Goal: Task Accomplishment & Management: Complete application form

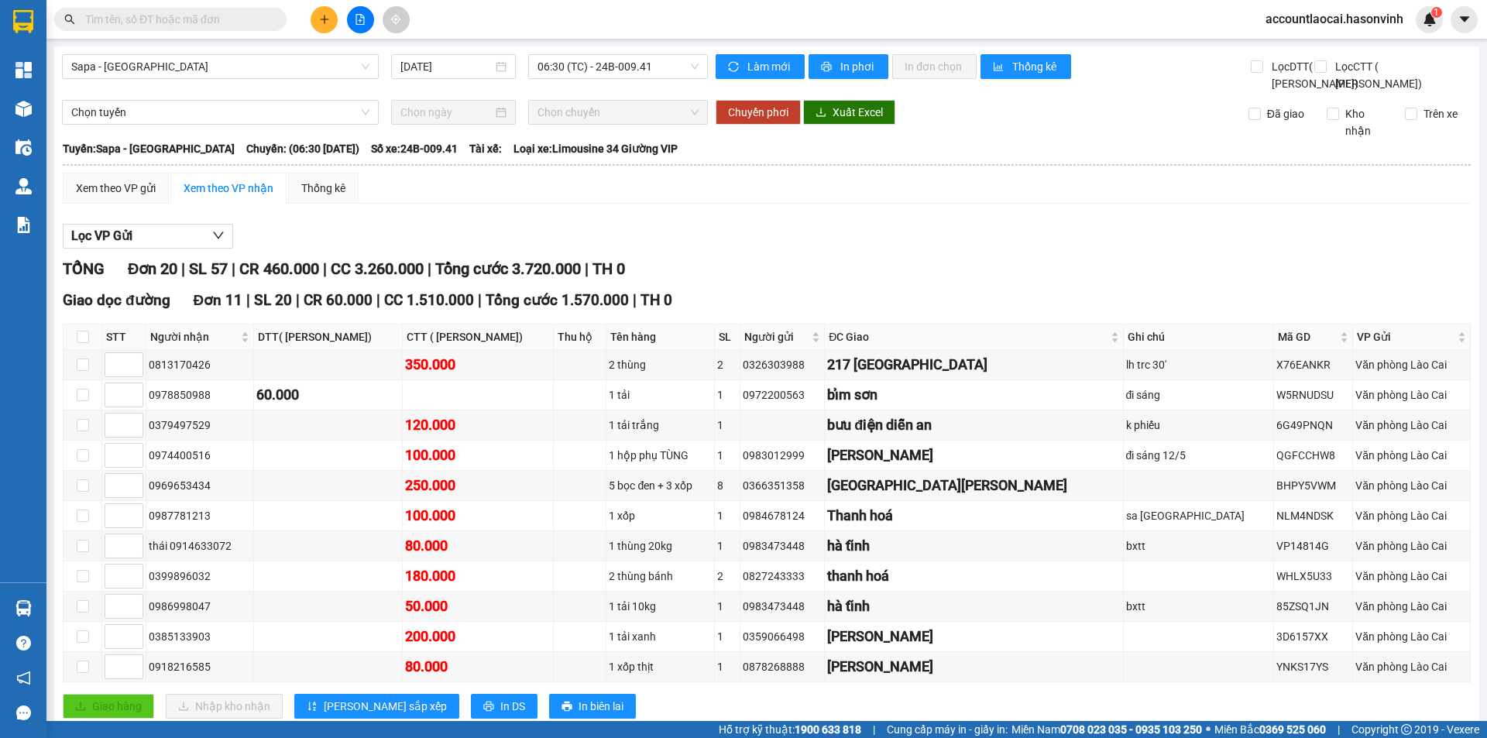
scroll to position [464, 0]
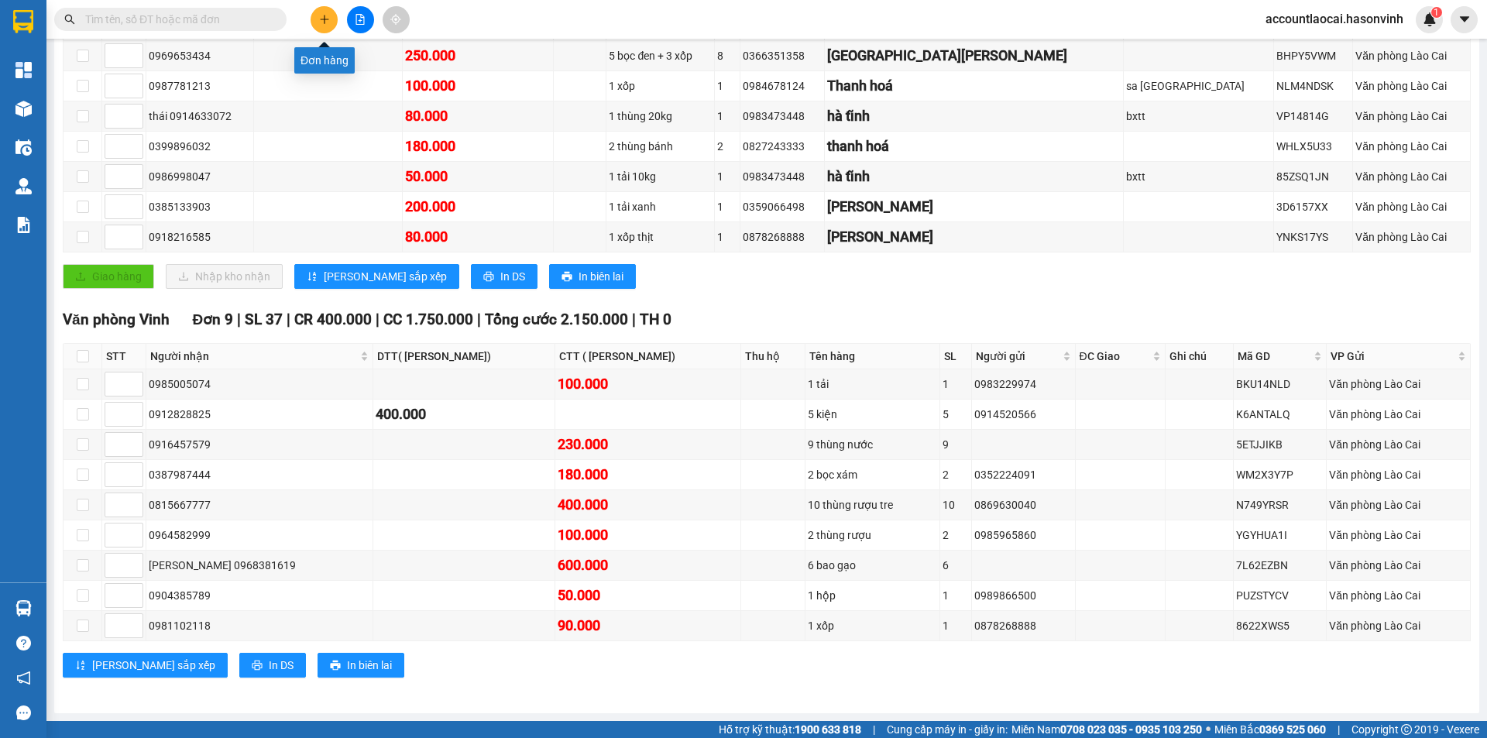
click at [324, 18] on icon "plus" at bounding box center [324, 19] width 11 height 11
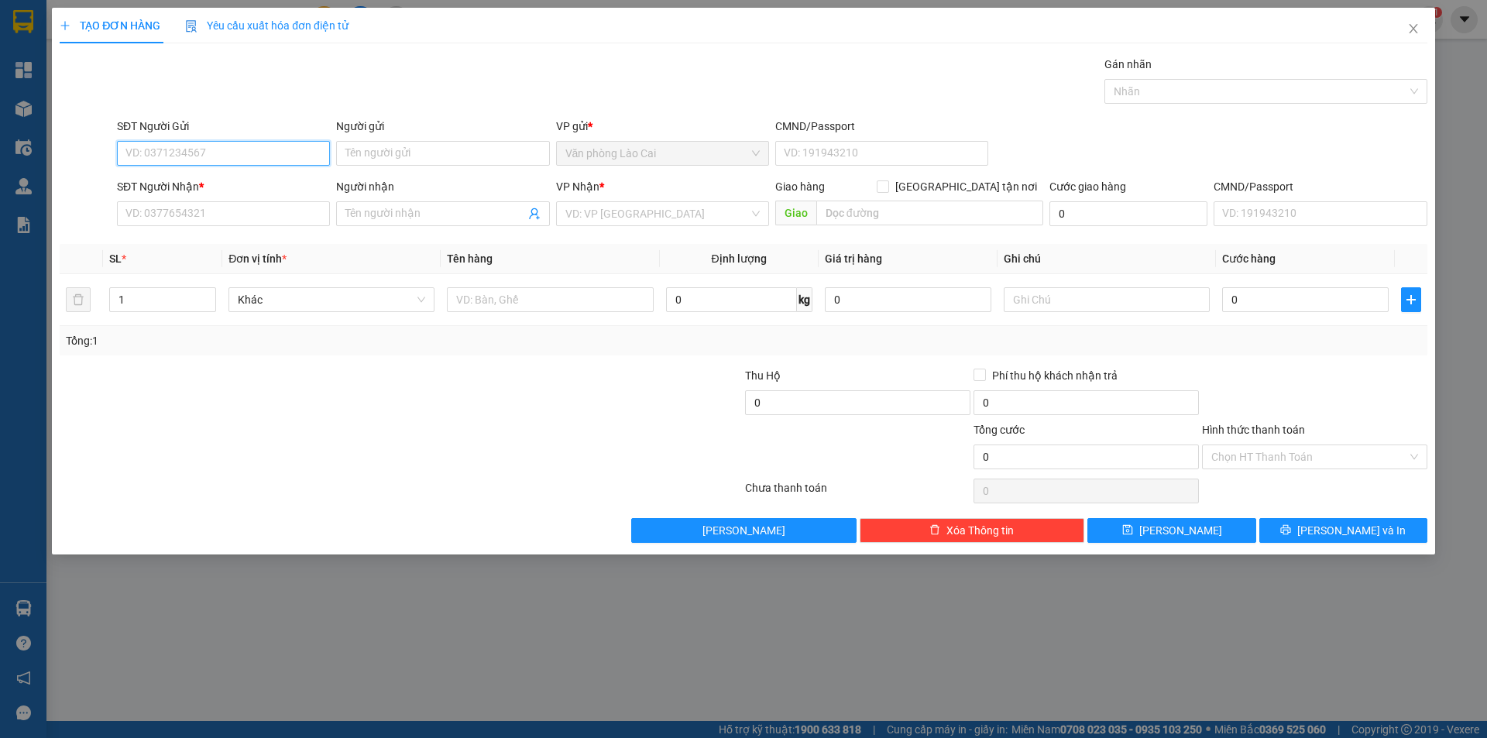
click at [242, 162] on input "SĐT Người Gửi" at bounding box center [223, 153] width 213 height 25
drag, startPoint x: 219, startPoint y: 185, endPoint x: 218, endPoint y: 195, distance: 10.1
click at [219, 187] on div "0973907075" at bounding box center [223, 184] width 194 height 17
type input "0973907075"
type input "0982324022"
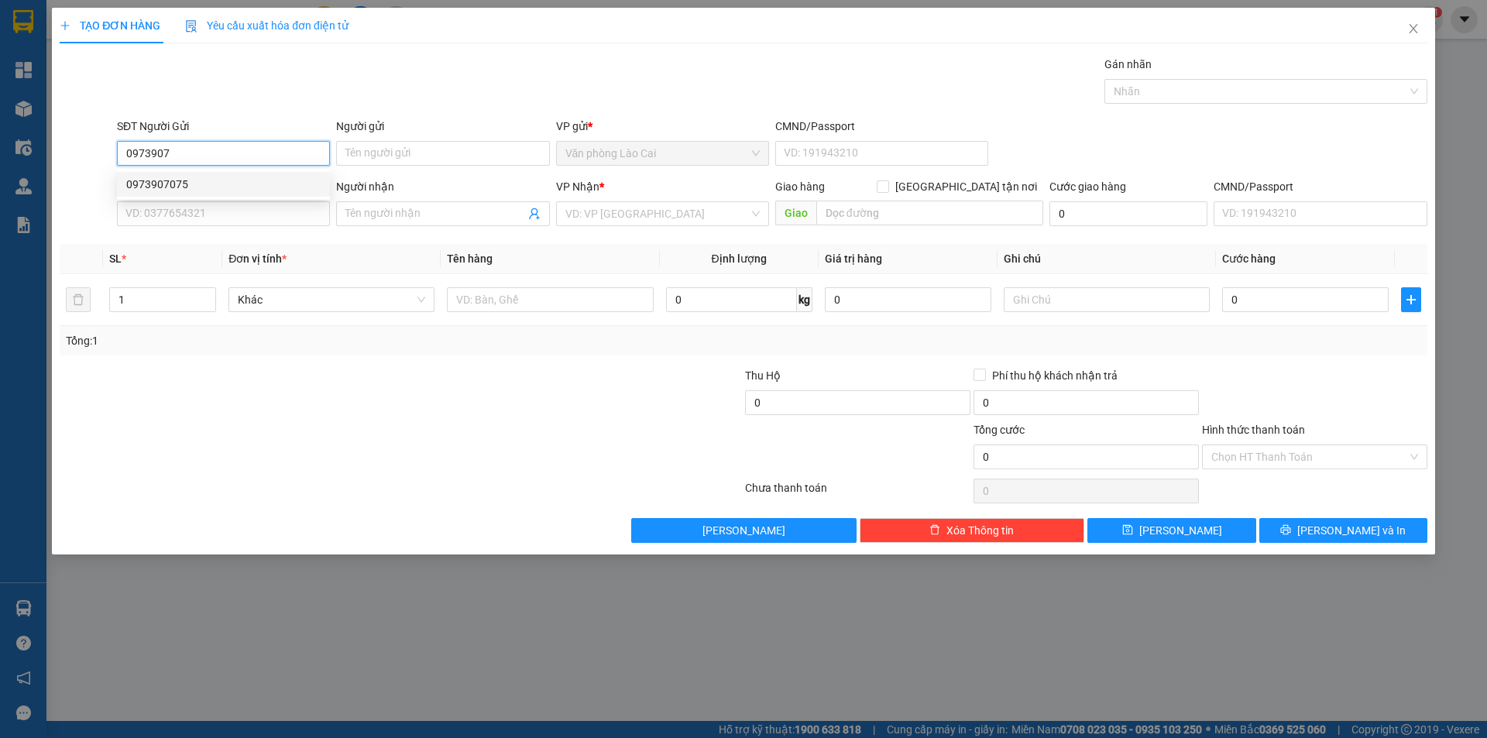
type input "[GEOGRAPHIC_DATA]"
type input "50.000"
type input "0973907075"
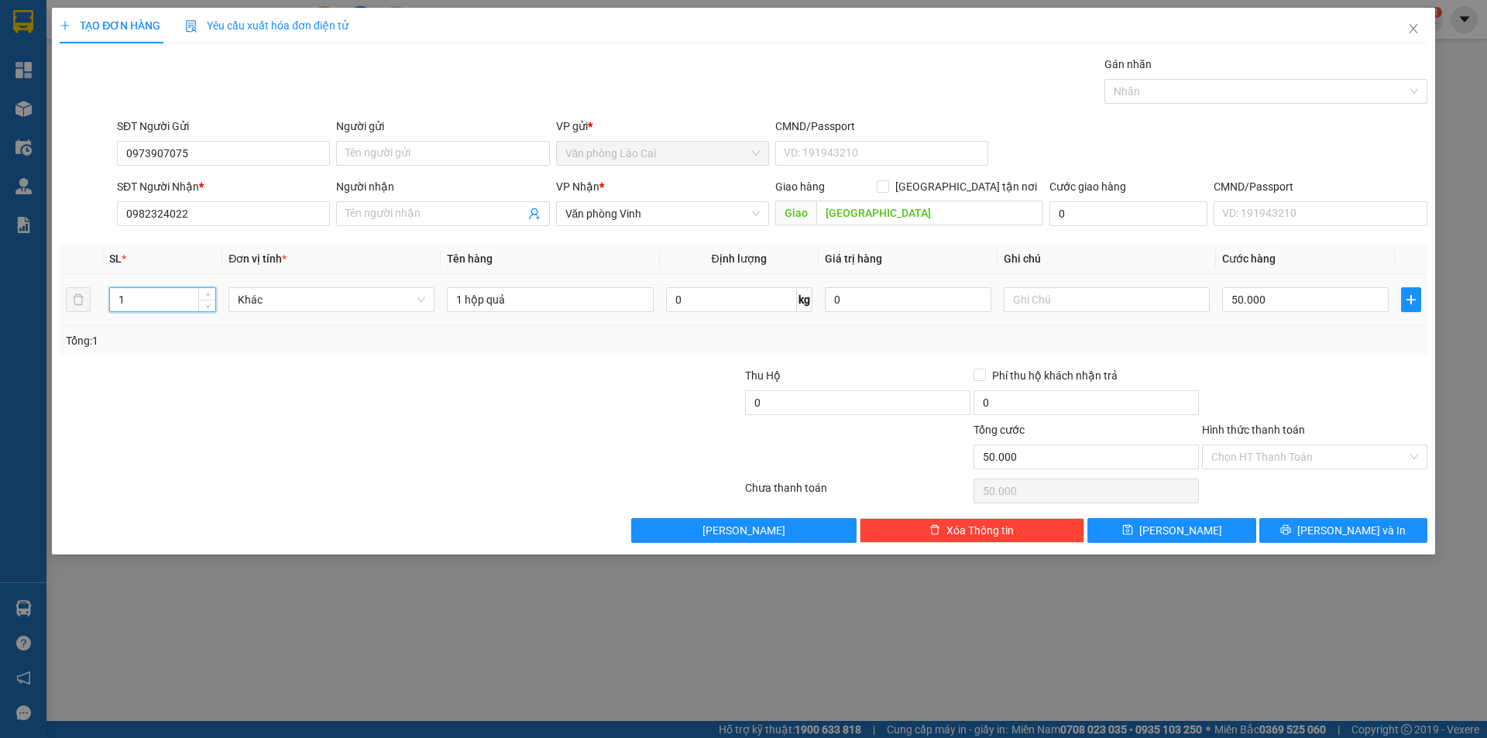
drag, startPoint x: 153, startPoint y: 301, endPoint x: 13, endPoint y: 305, distance: 139.5
click at [13, 305] on div "TẠO ĐƠN HÀNG Yêu cầu xuất hóa đơn điện tử Transit Pickup Surcharge Ids Transit …" at bounding box center [743, 369] width 1487 height 738
type input "3"
drag, startPoint x: 548, startPoint y: 304, endPoint x: 276, endPoint y: 272, distance: 274.5
click at [276, 272] on table "SL * Đơn vị tính * Tên hàng Định lượng Giá trị hàng Ghi chú Cước hàng 3 Khác 1 …" at bounding box center [744, 285] width 1368 height 82
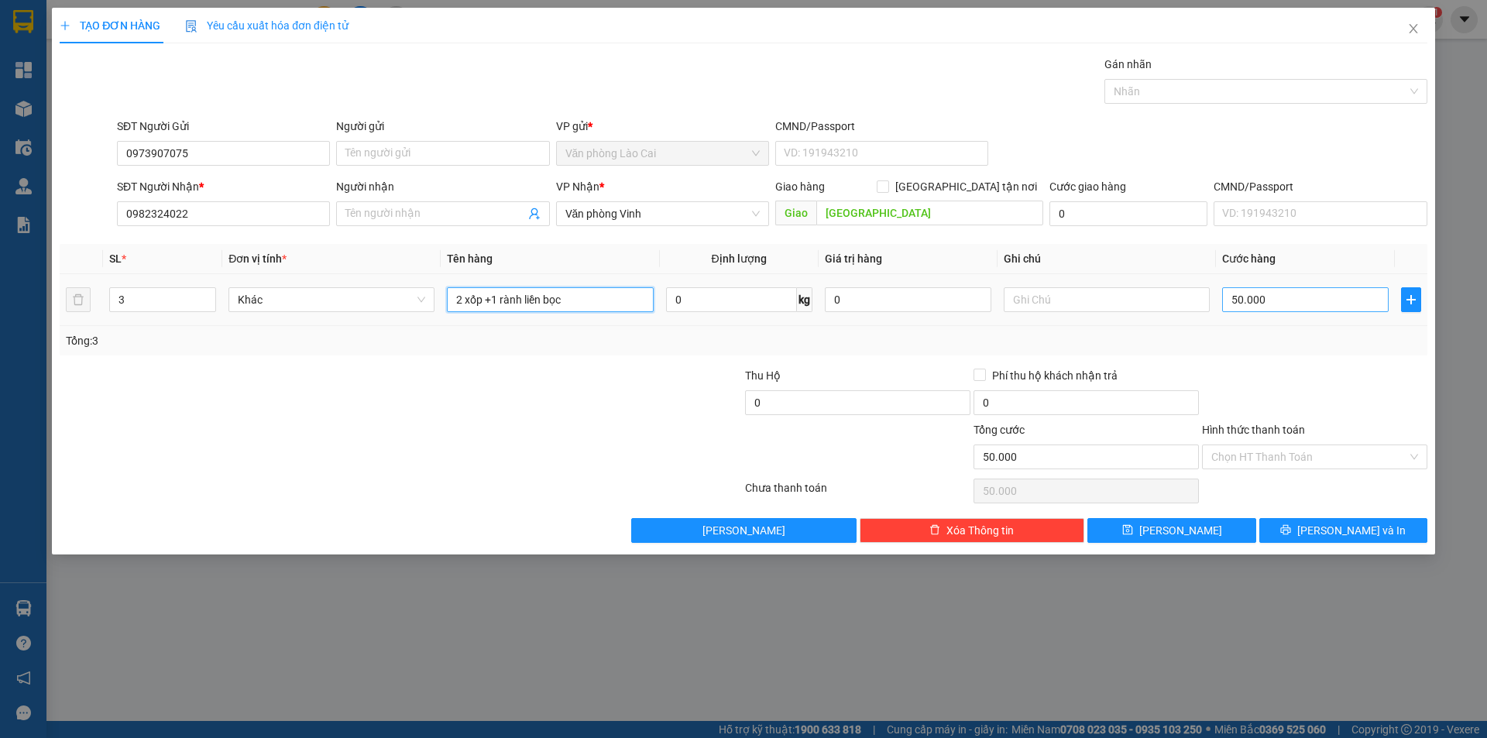
type input "2 xốp +1 rành liền bọc"
click at [1305, 304] on input "50.000" at bounding box center [1305, 299] width 167 height 25
type input "2"
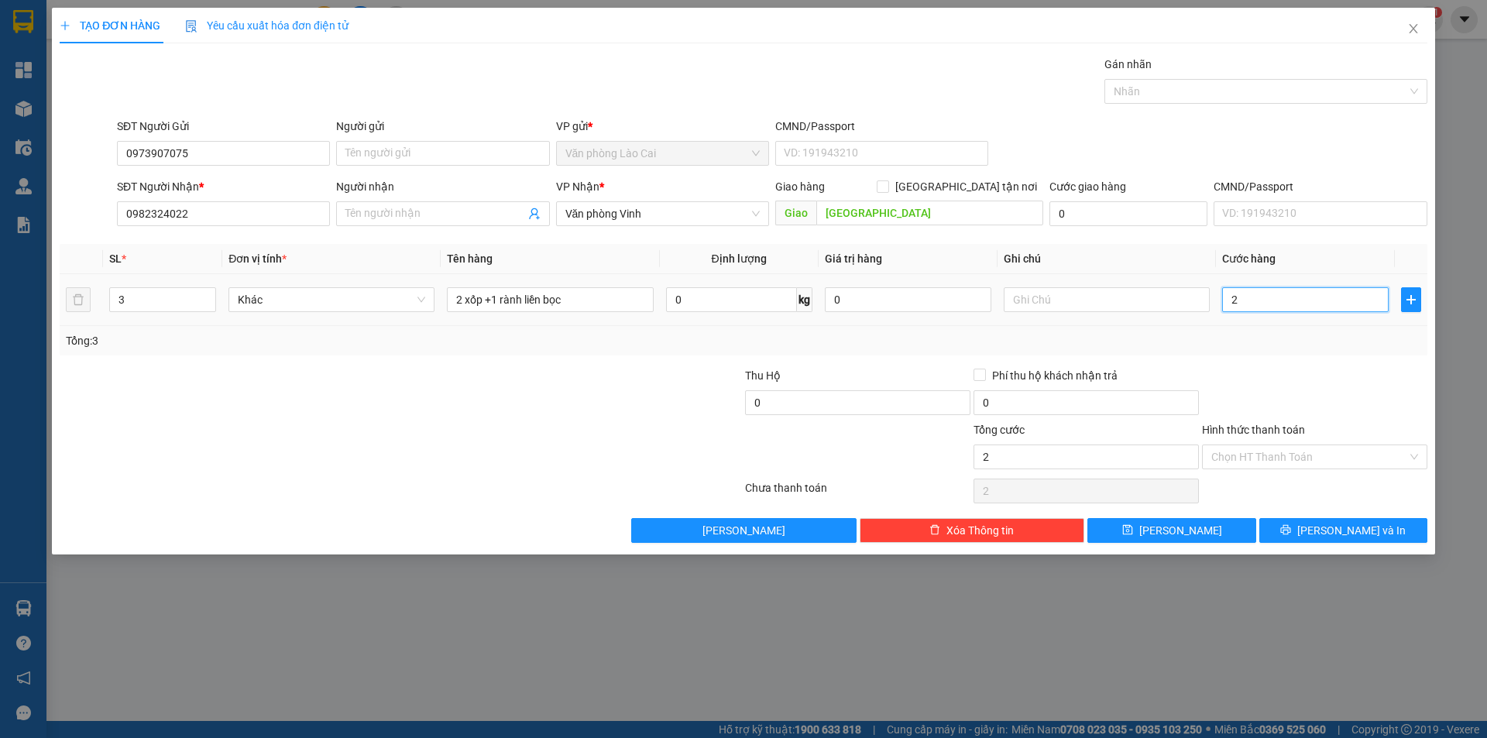
type input "22"
type input "220"
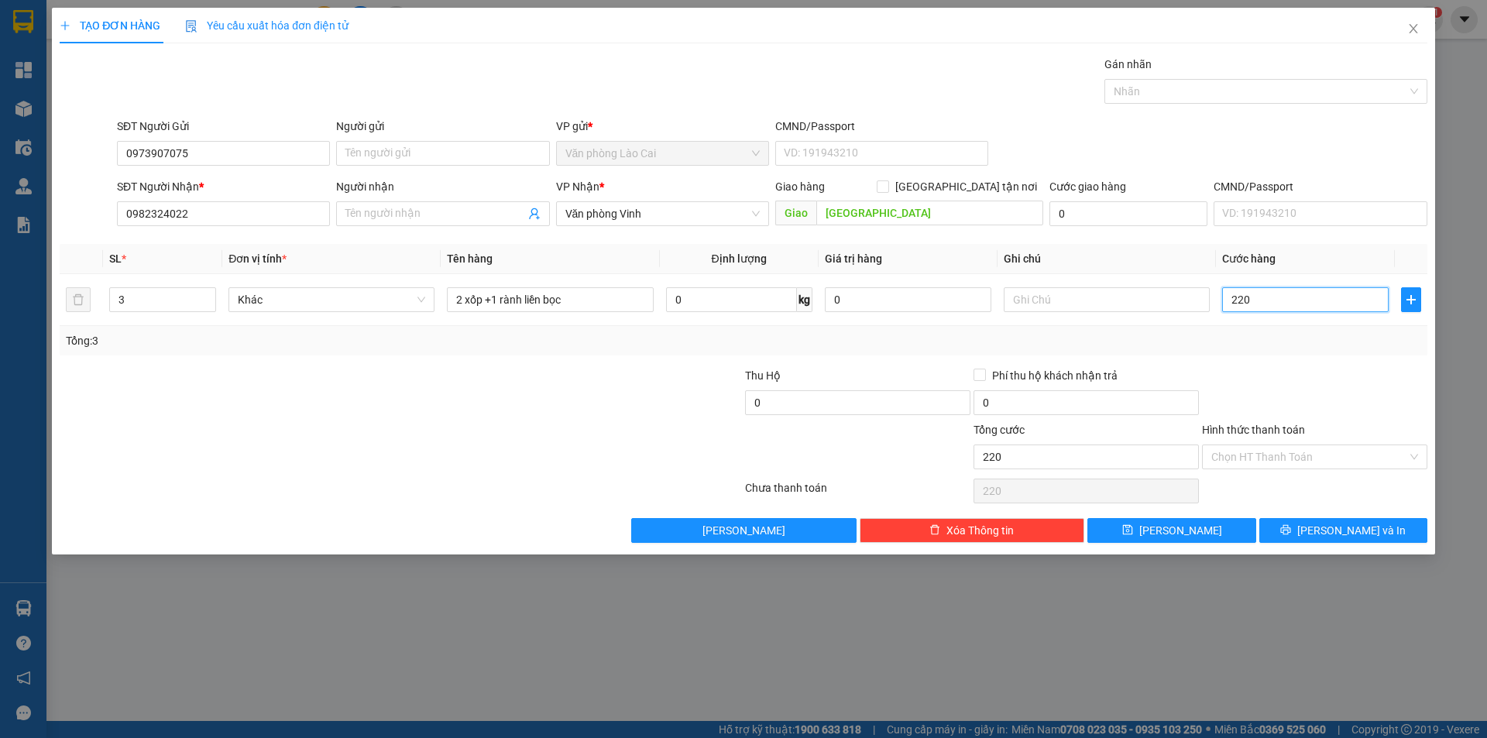
type input "220"
type input "220.000"
click at [1299, 348] on div "Tổng: 3" at bounding box center [743, 340] width 1355 height 17
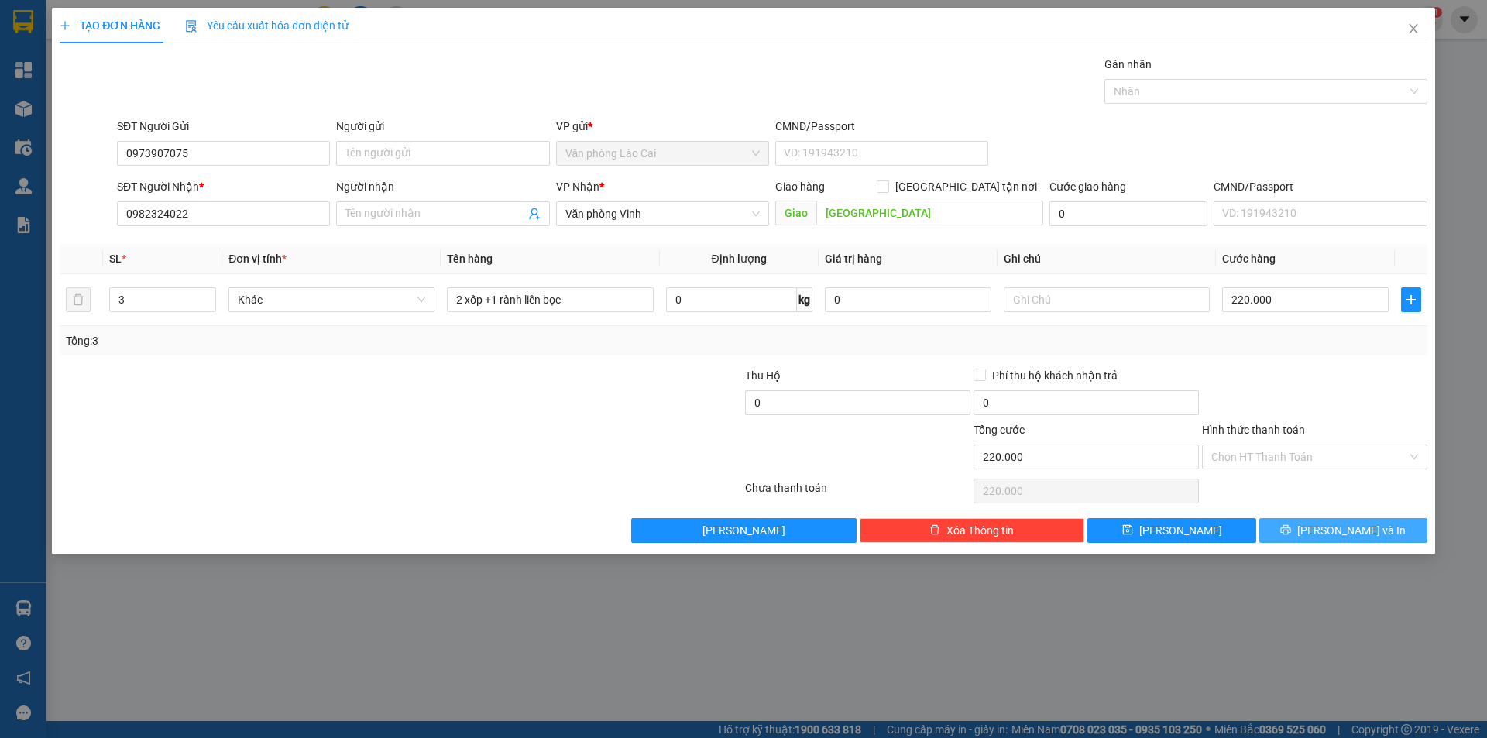
click at [1296, 534] on button "[PERSON_NAME] và In" at bounding box center [1343, 530] width 168 height 25
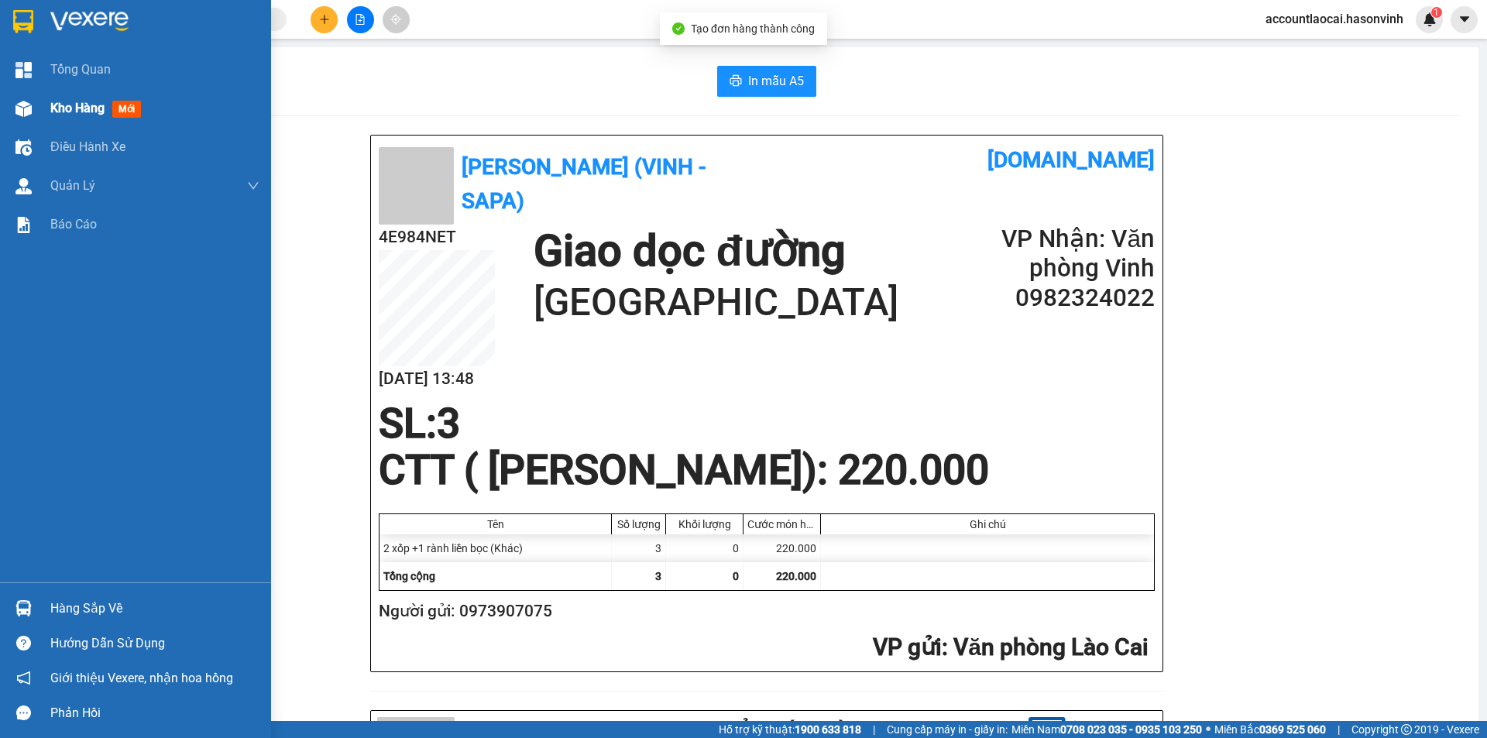
click at [77, 111] on span "Kho hàng" at bounding box center [77, 108] width 54 height 15
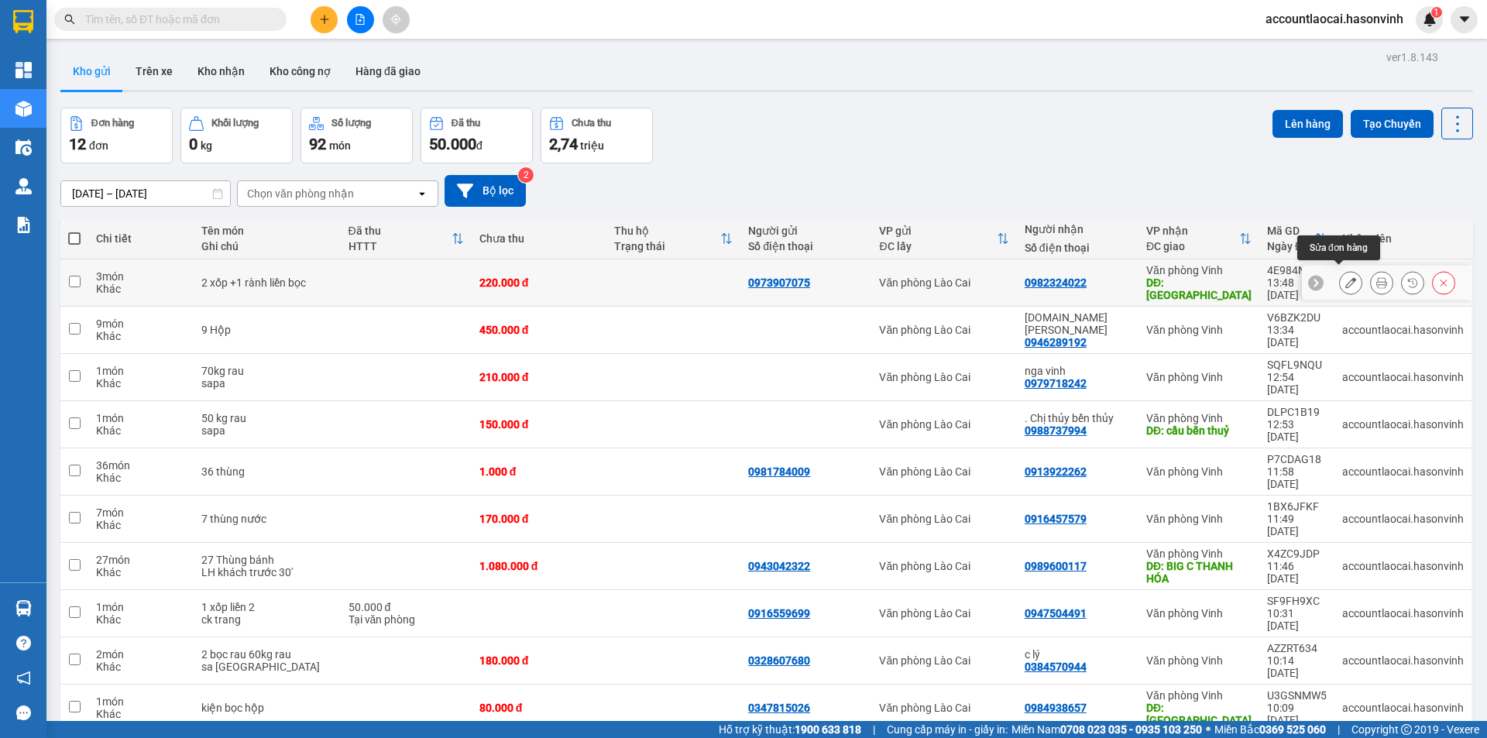
click at [1345, 273] on button at bounding box center [1351, 283] width 22 height 27
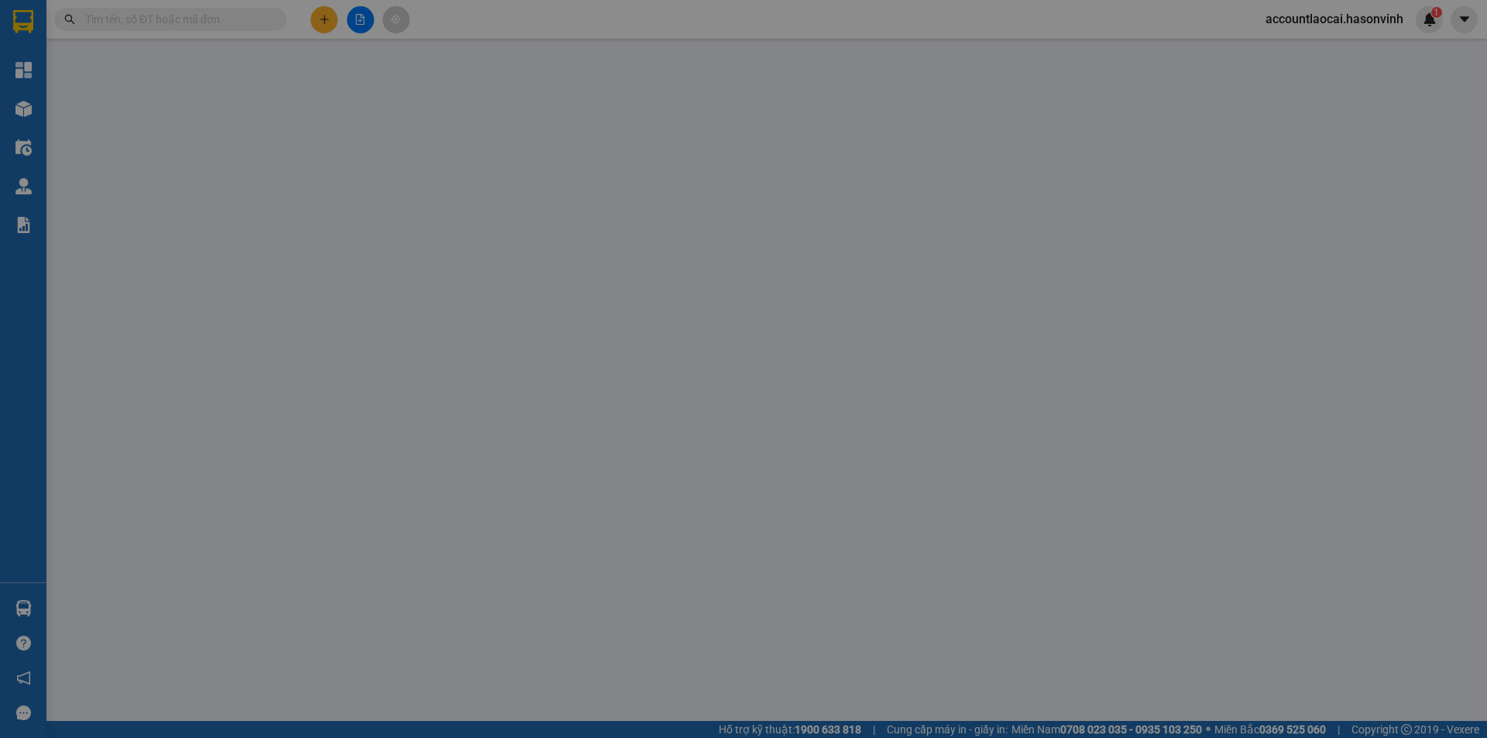
type input "0973907075"
type input "0982324022"
type input "[GEOGRAPHIC_DATA]"
type input "220.000"
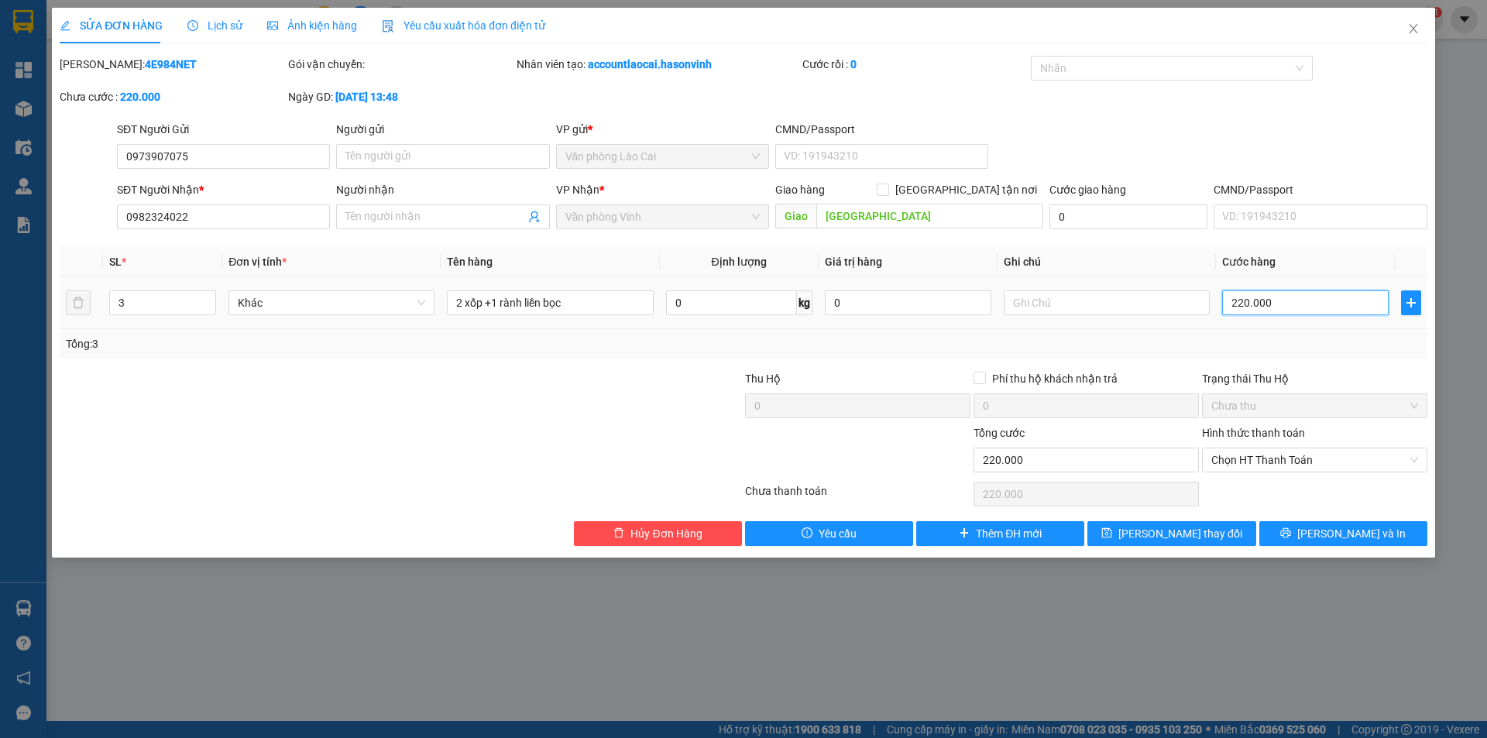
click at [1322, 301] on input "220.000" at bounding box center [1305, 302] width 167 height 25
type input "1"
type input "17"
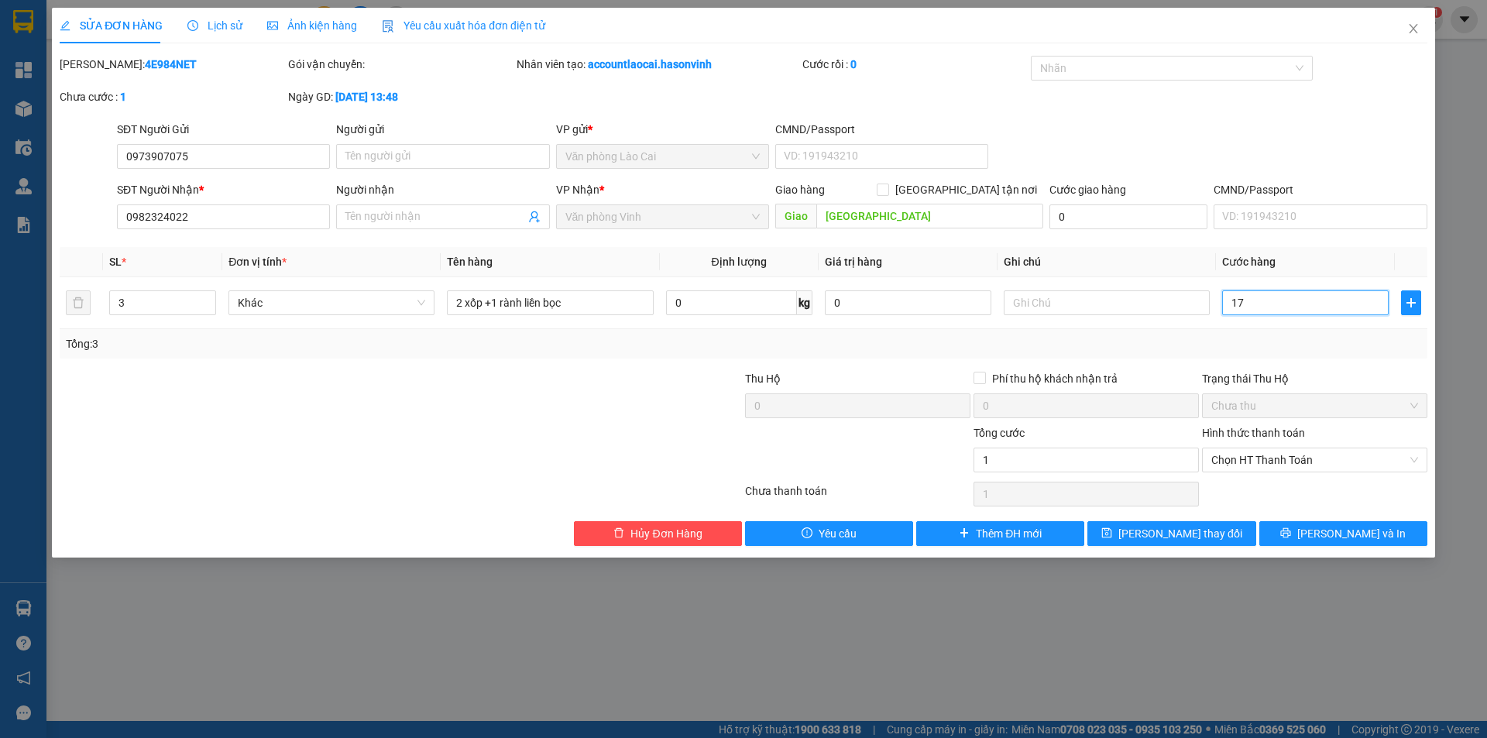
type input "17"
type input "170"
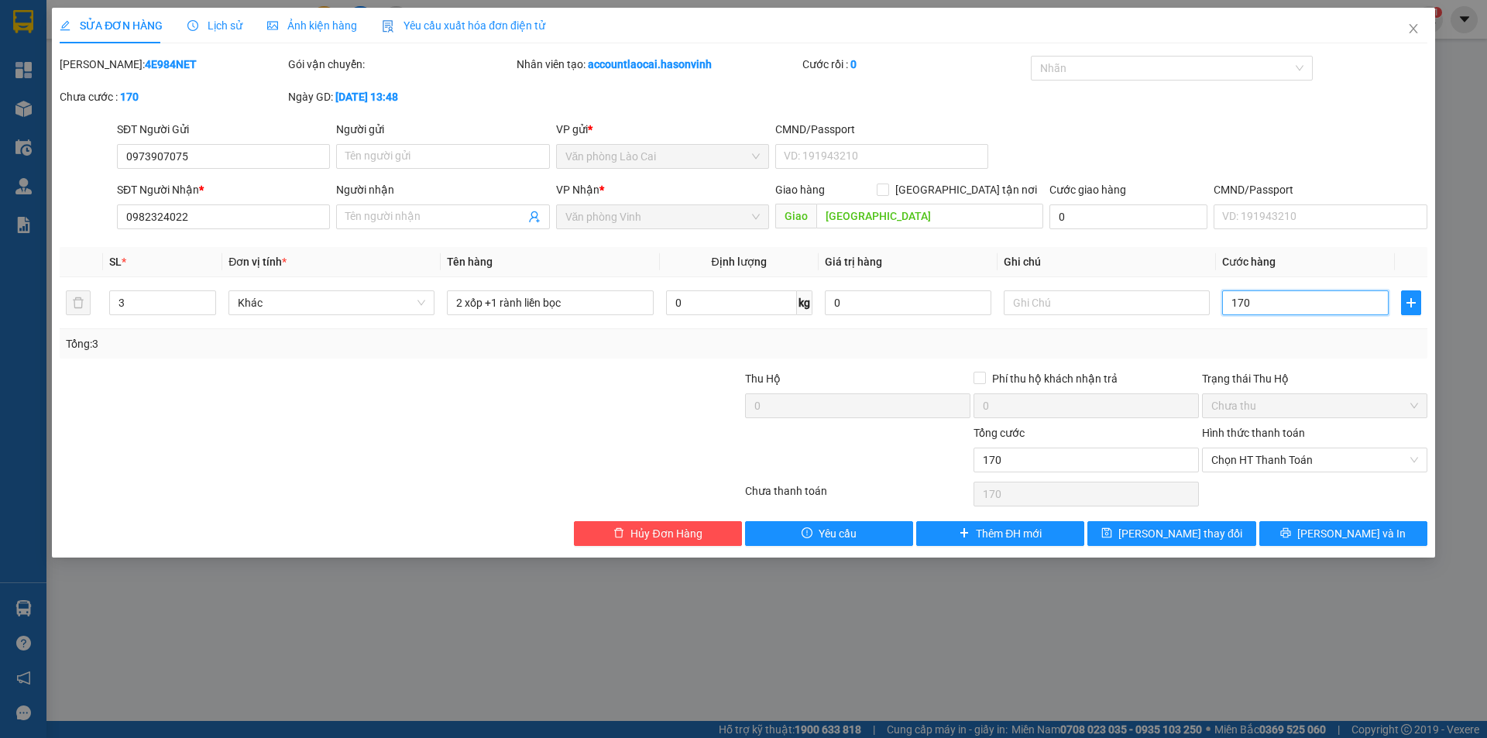
type input "170"
type input "170.000"
click at [1306, 360] on div "Total Paid Fee 0 Total UnPaid Fee 220.000 Cash Collection Total Fee Mã ĐH: 4E98…" at bounding box center [744, 301] width 1368 height 490
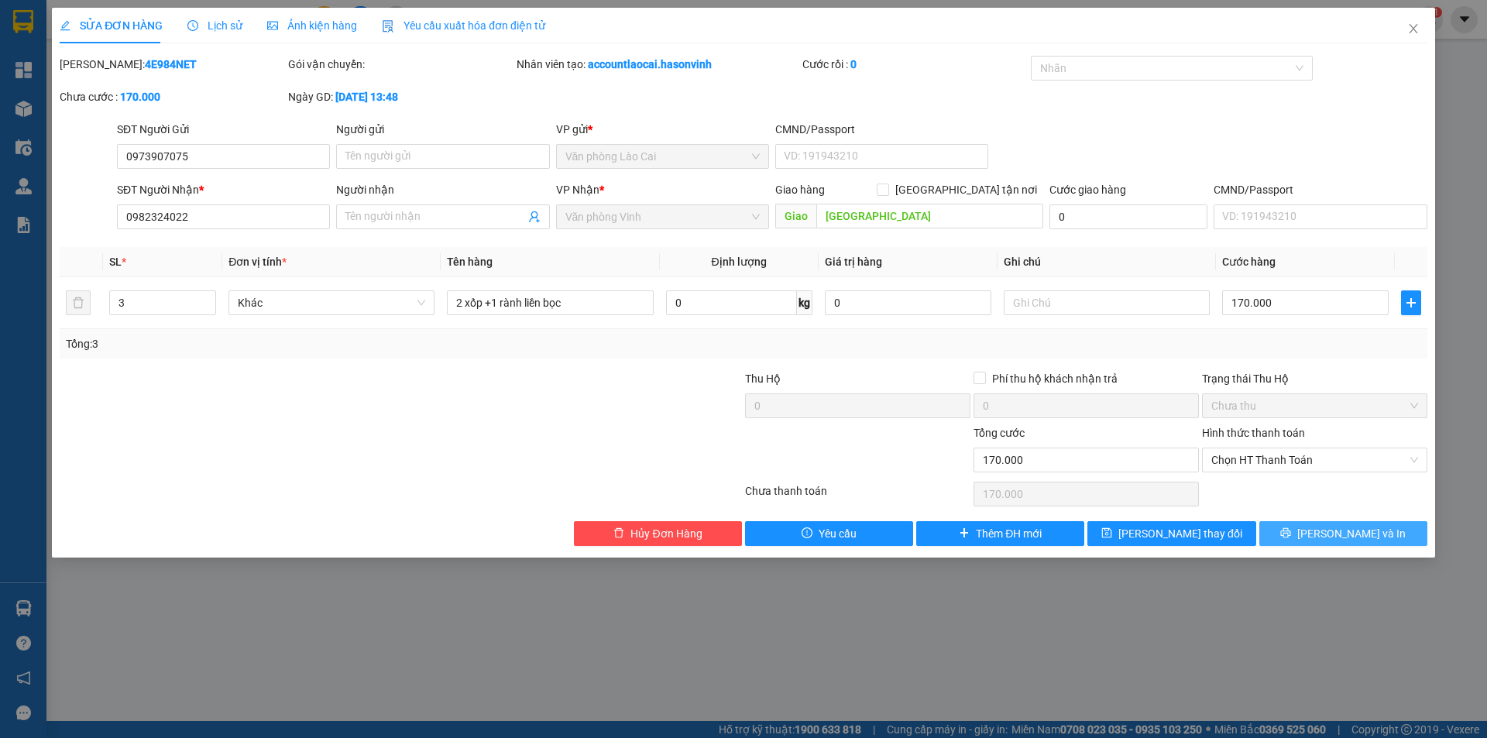
click at [1335, 531] on span "[PERSON_NAME] và In" at bounding box center [1351, 533] width 108 height 17
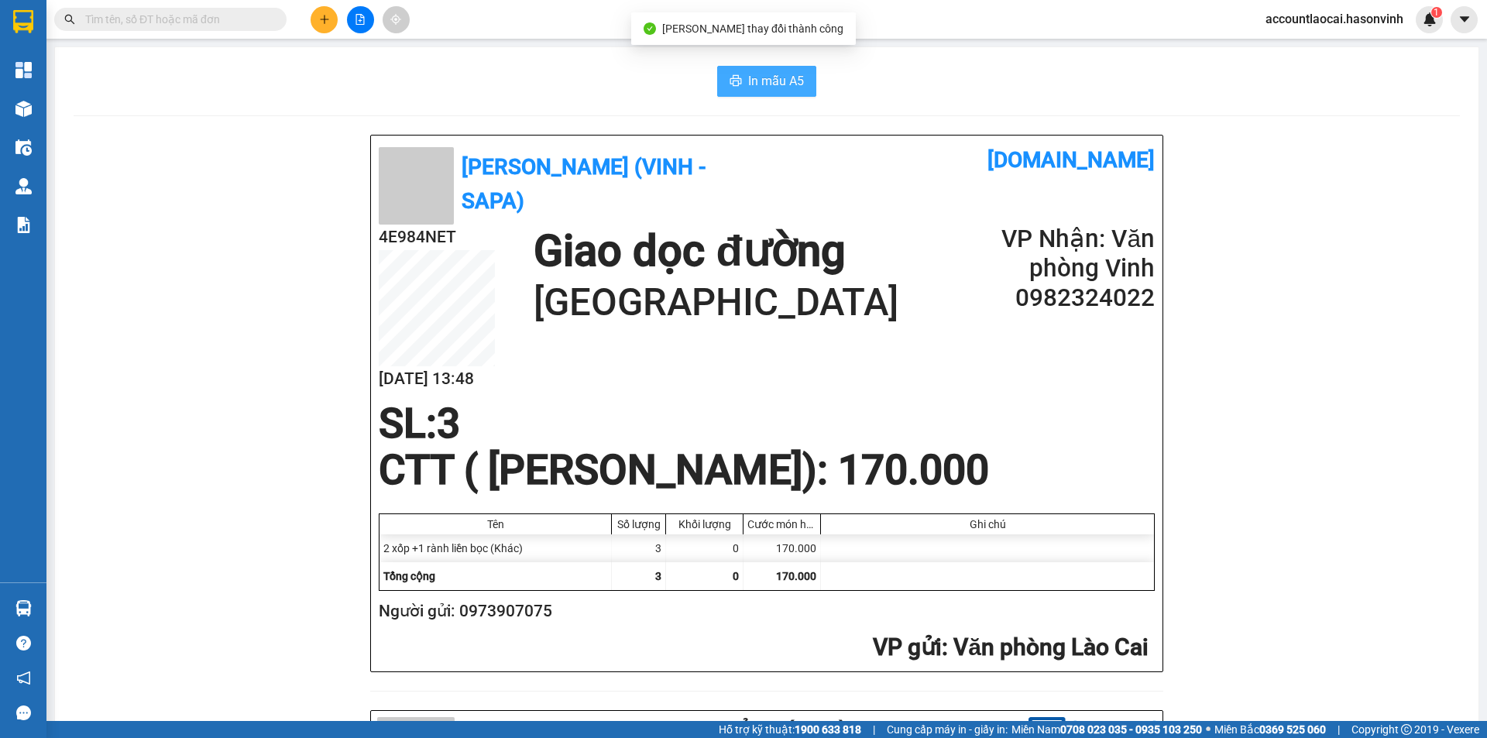
drag, startPoint x: 761, startPoint y: 71, endPoint x: 772, endPoint y: 125, distance: 55.3
click at [761, 70] on button "In mẫu A5" at bounding box center [766, 81] width 99 height 31
